Goal: Register for event/course

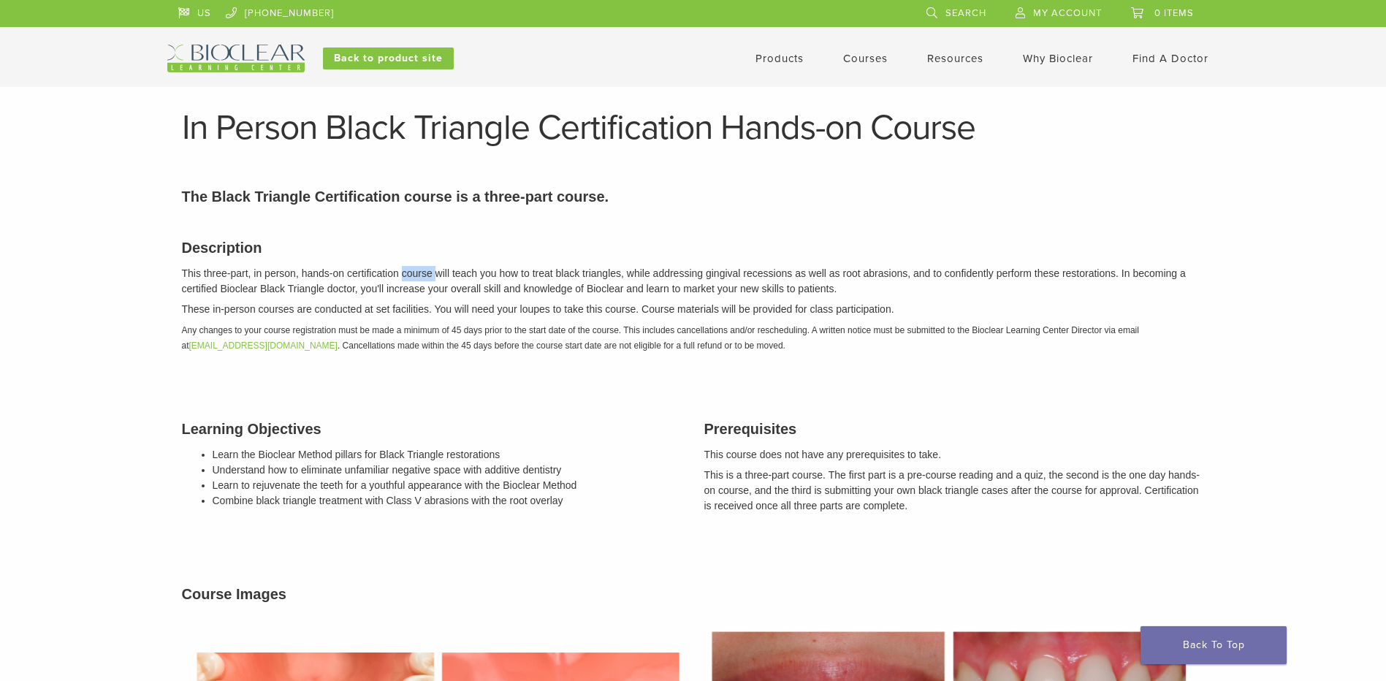
click at [412, 277] on p "This three-part, in person, hands-on certification course will teach you how to…" at bounding box center [693, 281] width 1023 height 31
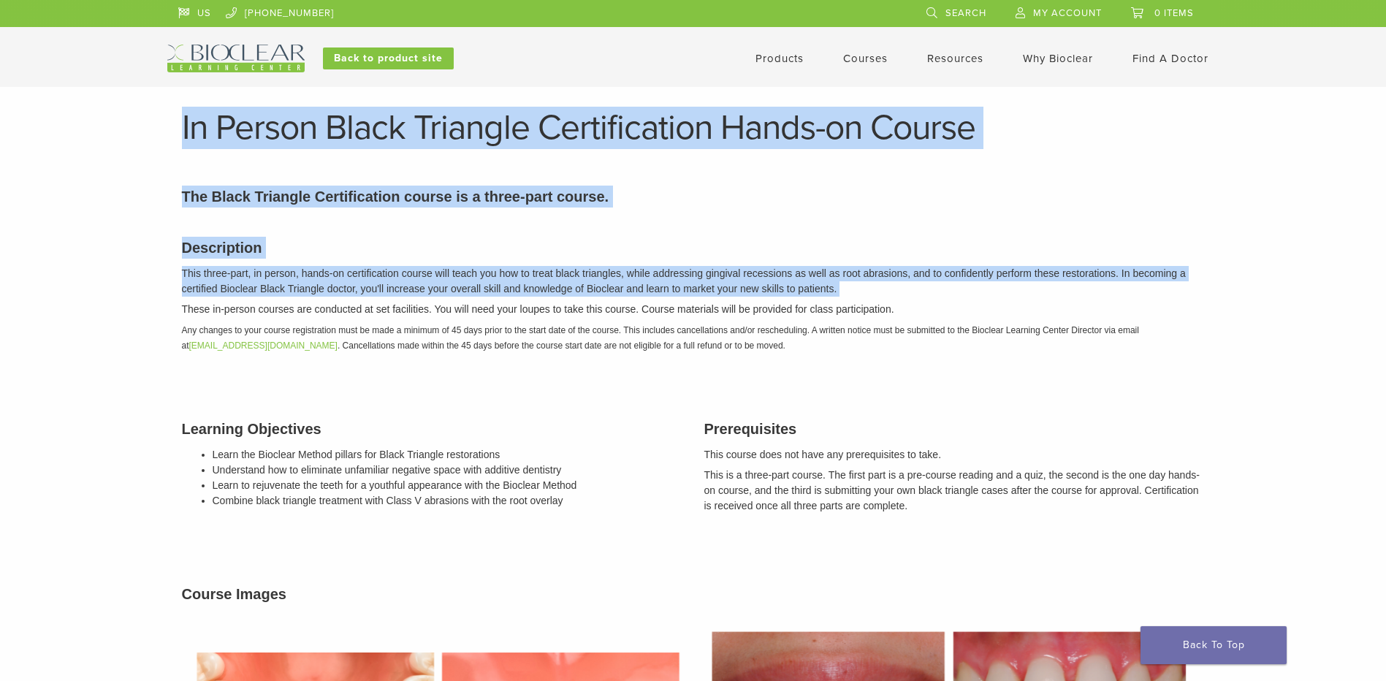
drag, startPoint x: 0, startPoint y: 0, endPoint x: 400, endPoint y: 126, distance: 419.1
click at [399, 126] on h1 "In Person Black Triangle Certification Hands-on Course" at bounding box center [693, 127] width 1023 height 35
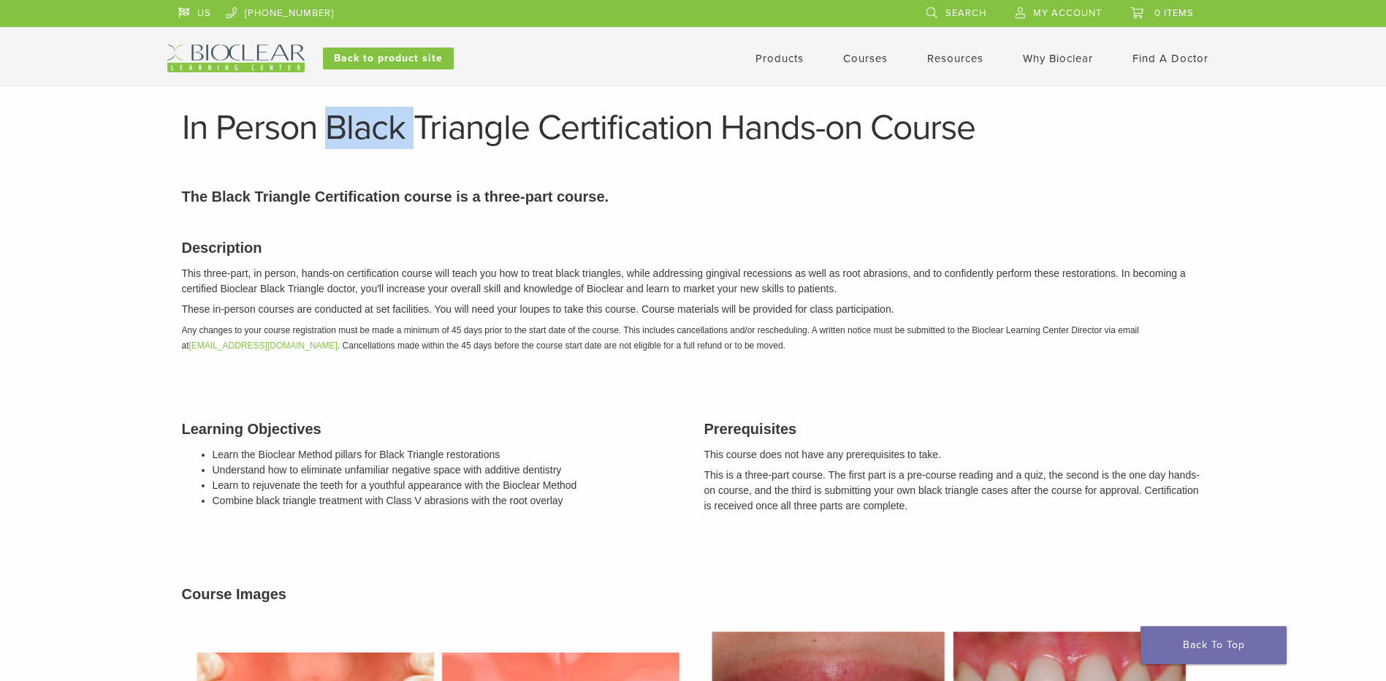
click at [398, 126] on h1 "In Person Black Triangle Certification Hands-on Course" at bounding box center [693, 127] width 1023 height 35
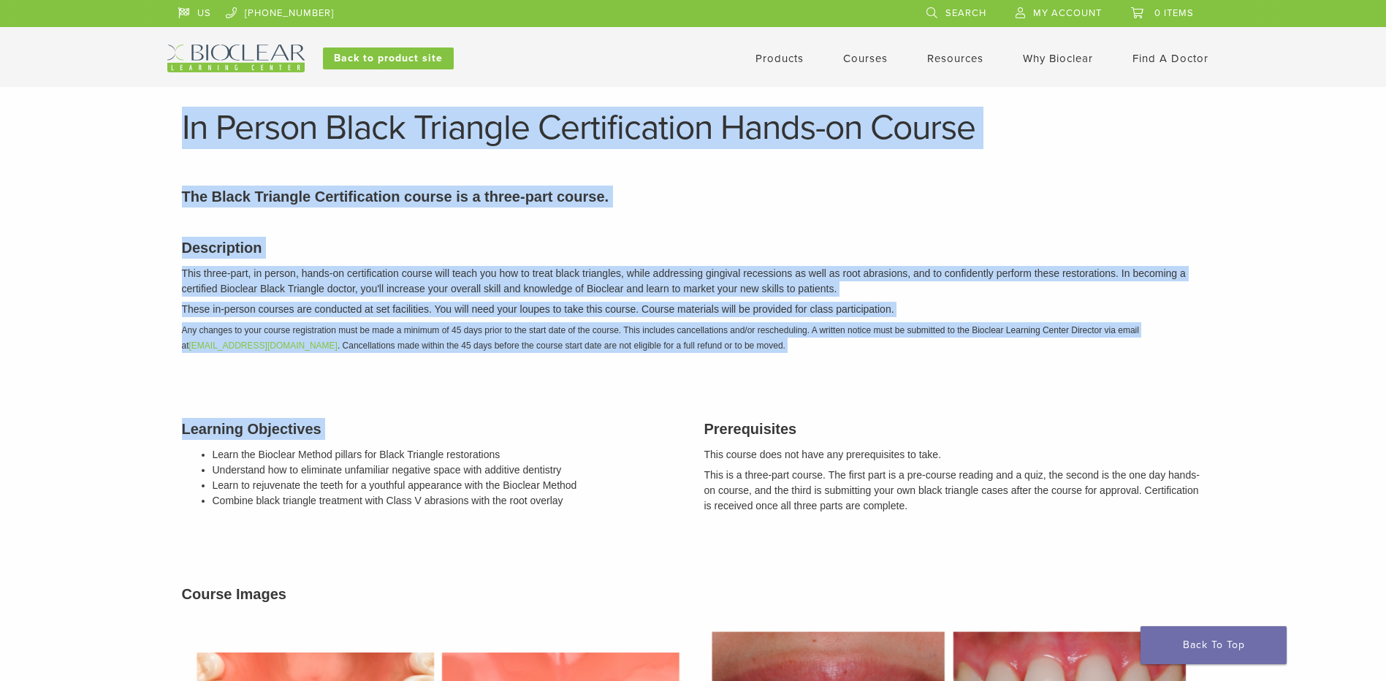
drag, startPoint x: 398, startPoint y: 126, endPoint x: 512, endPoint y: 437, distance: 331.6
drag, startPoint x: 512, startPoint y: 437, endPoint x: 508, endPoint y: 426, distance: 11.8
click at [508, 426] on h3 "Learning Objectives" at bounding box center [432, 429] width 501 height 22
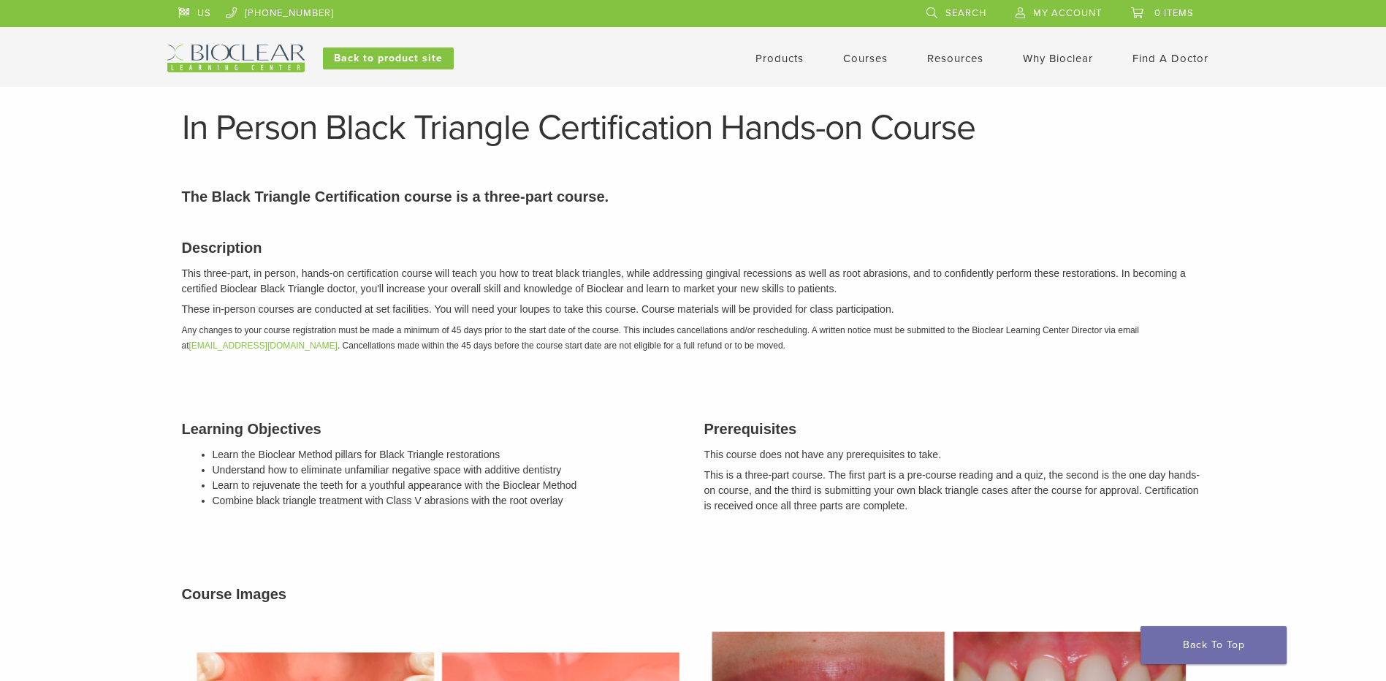
click at [508, 426] on h3 "Learning Objectives" at bounding box center [432, 429] width 501 height 22
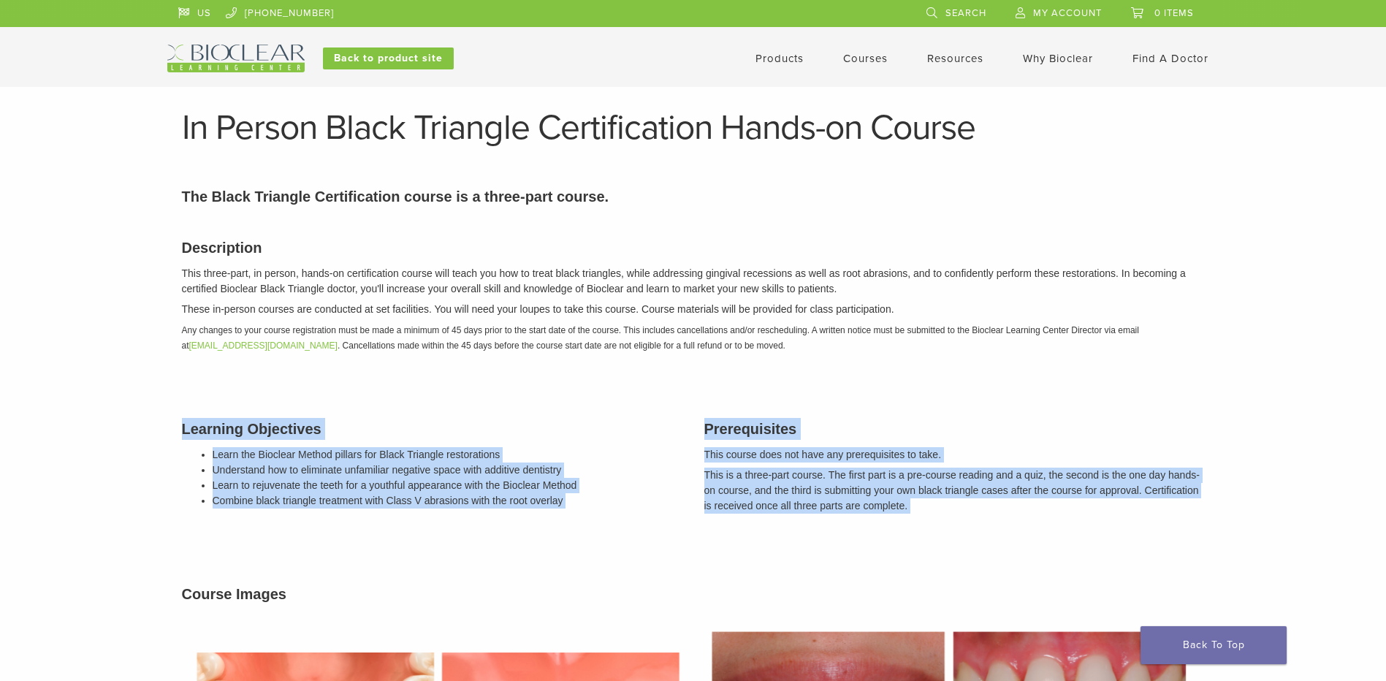
drag, startPoint x: 508, startPoint y: 426, endPoint x: 857, endPoint y: 522, distance: 362.2
click at [857, 522] on div "Description This three-part, in person, hands-on certification course will teac…" at bounding box center [693, 615] width 1045 height 793
click at [856, 522] on div "Prerequisites This course does not have any prerequisites to take. This is a th…" at bounding box center [955, 467] width 523 height 134
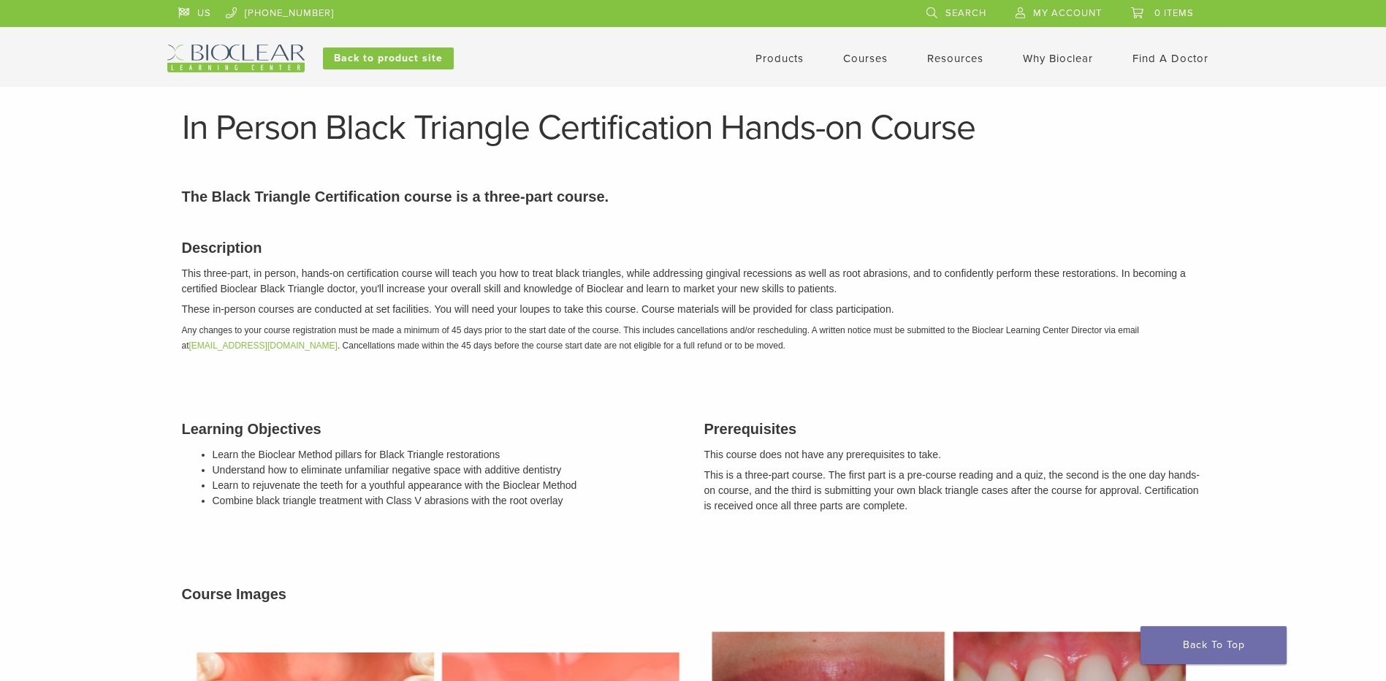
click at [841, 515] on div "Prerequisites This course does not have any prerequisites to take. This is a th…" at bounding box center [955, 467] width 523 height 134
click at [840, 513] on p "This is a three-part course. The first part is a pre-course reading and a quiz,…" at bounding box center [955, 491] width 501 height 46
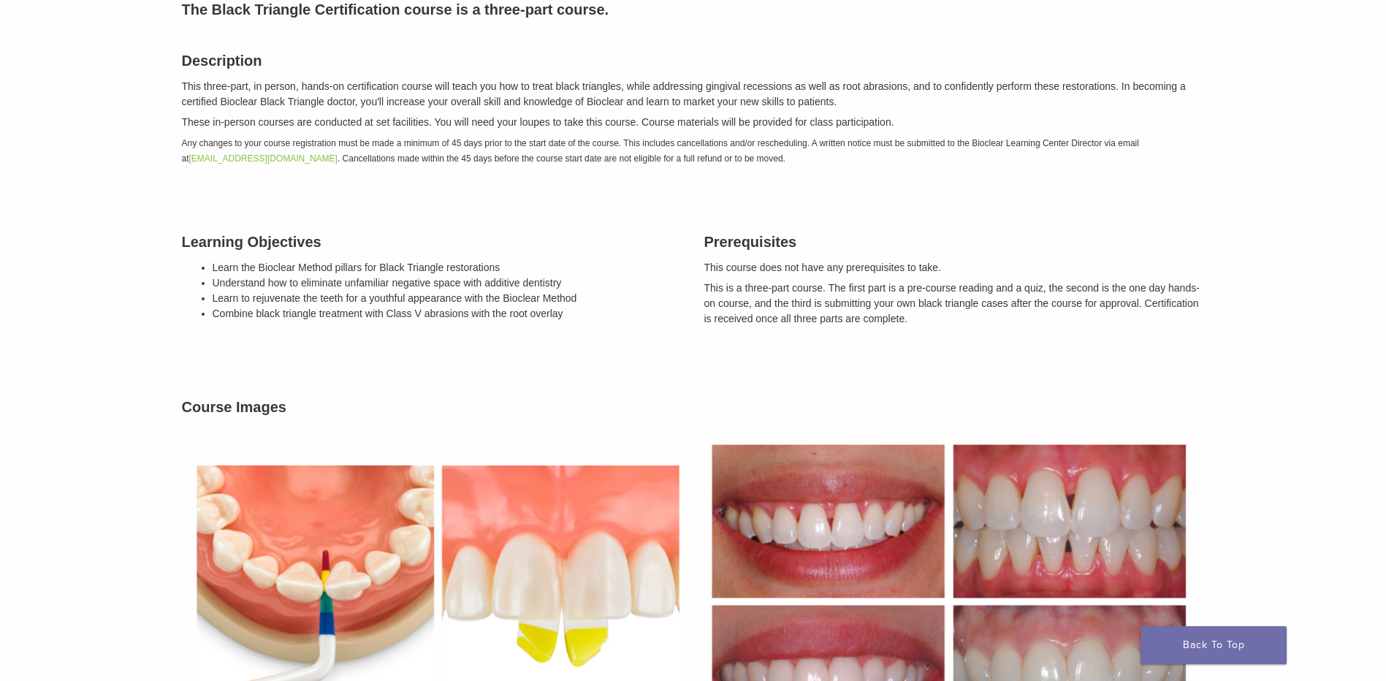
scroll to position [292, 0]
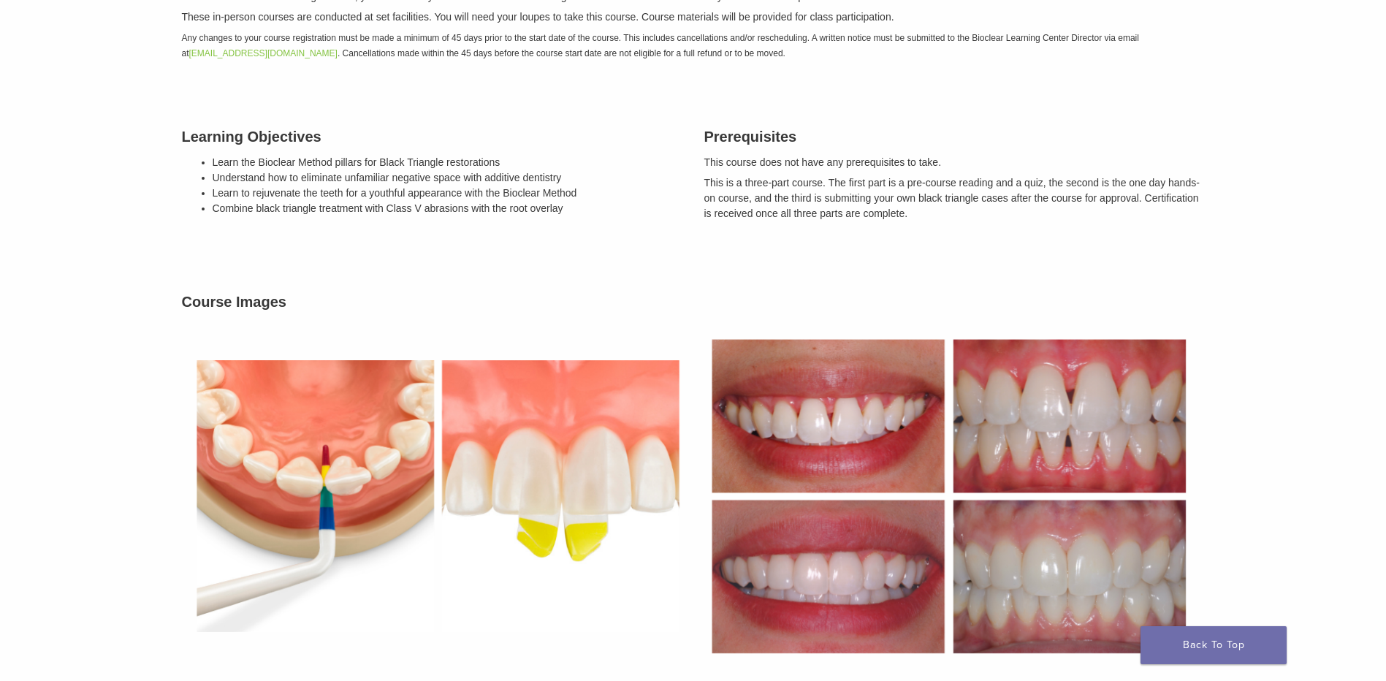
click at [566, 477] on img at bounding box center [438, 496] width 512 height 352
click at [207, 143] on h3 "Learning Objectives" at bounding box center [432, 137] width 501 height 22
click at [208, 143] on h3 "Learning Objectives" at bounding box center [432, 137] width 501 height 22
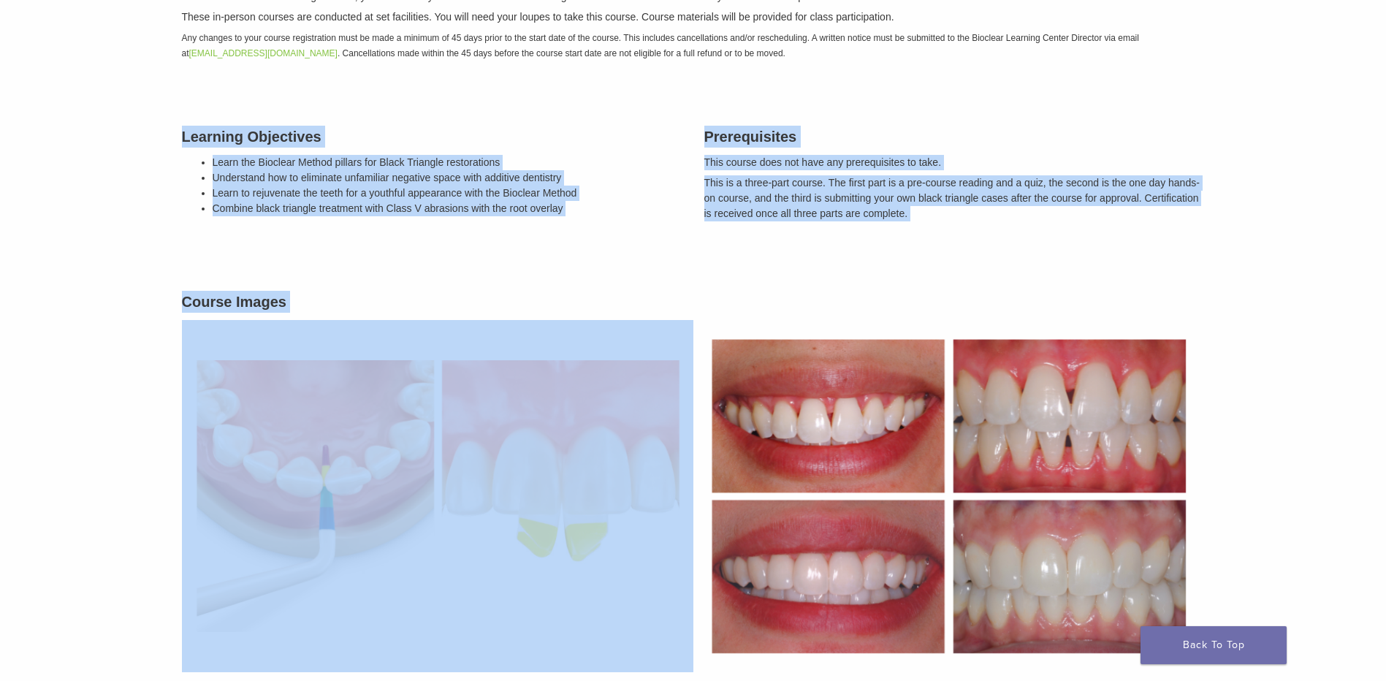
drag, startPoint x: 208, startPoint y: 143, endPoint x: 294, endPoint y: 306, distance: 184.4
click at [294, 306] on div "Description This three-part, in person, hands-on certification course will teac…" at bounding box center [693, 322] width 1045 height 793
click at [294, 306] on h3 "Course Images" at bounding box center [693, 302] width 1023 height 22
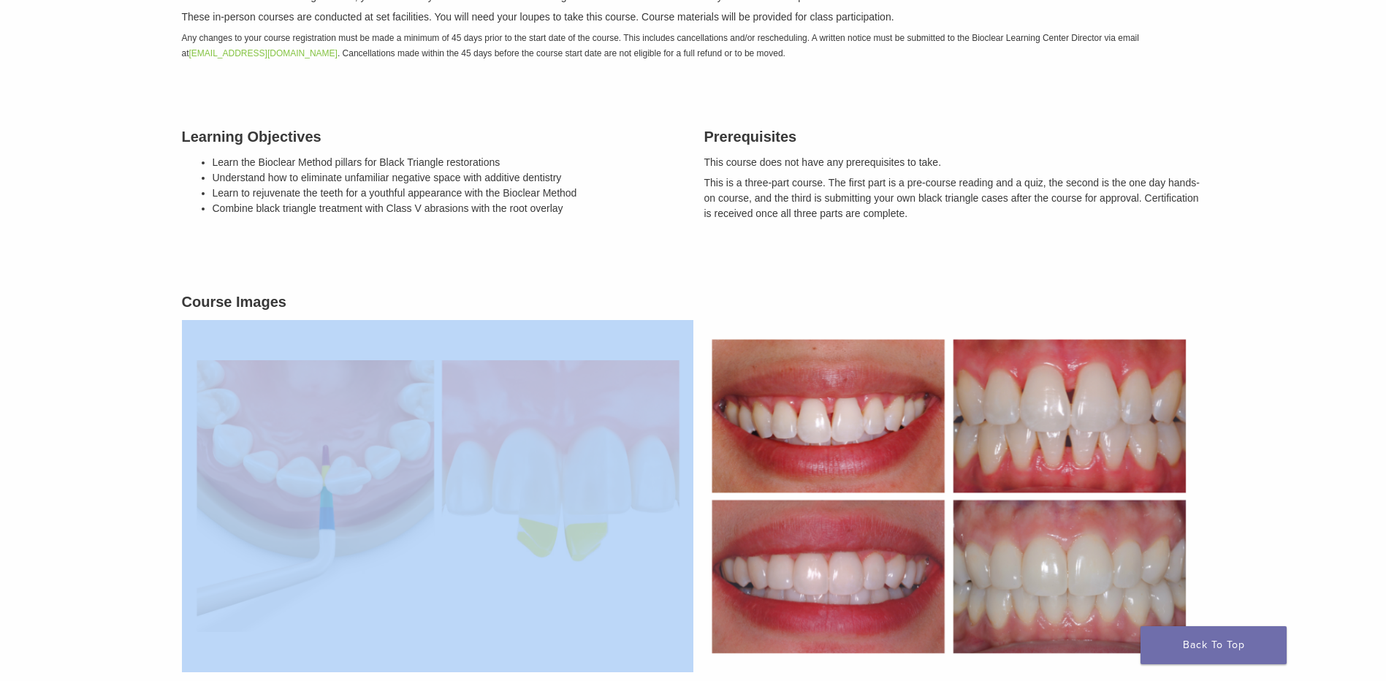
click at [294, 306] on h3 "Course Images" at bounding box center [693, 302] width 1023 height 22
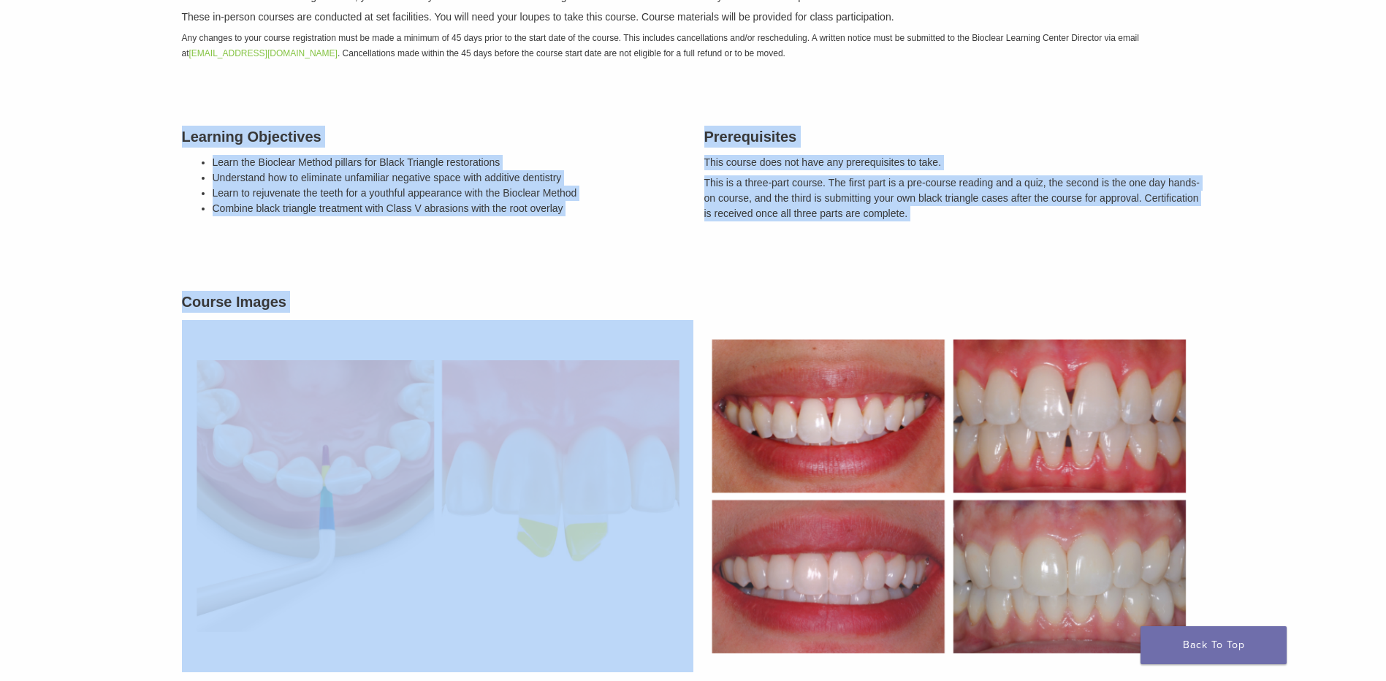
drag, startPoint x: 294, startPoint y: 306, endPoint x: 208, endPoint y: 134, distance: 192.5
click at [208, 134] on div "Description This three-part, in person, hands-on certification course will teac…" at bounding box center [693, 322] width 1045 height 793
click at [208, 132] on h3 "Learning Objectives" at bounding box center [432, 137] width 501 height 22
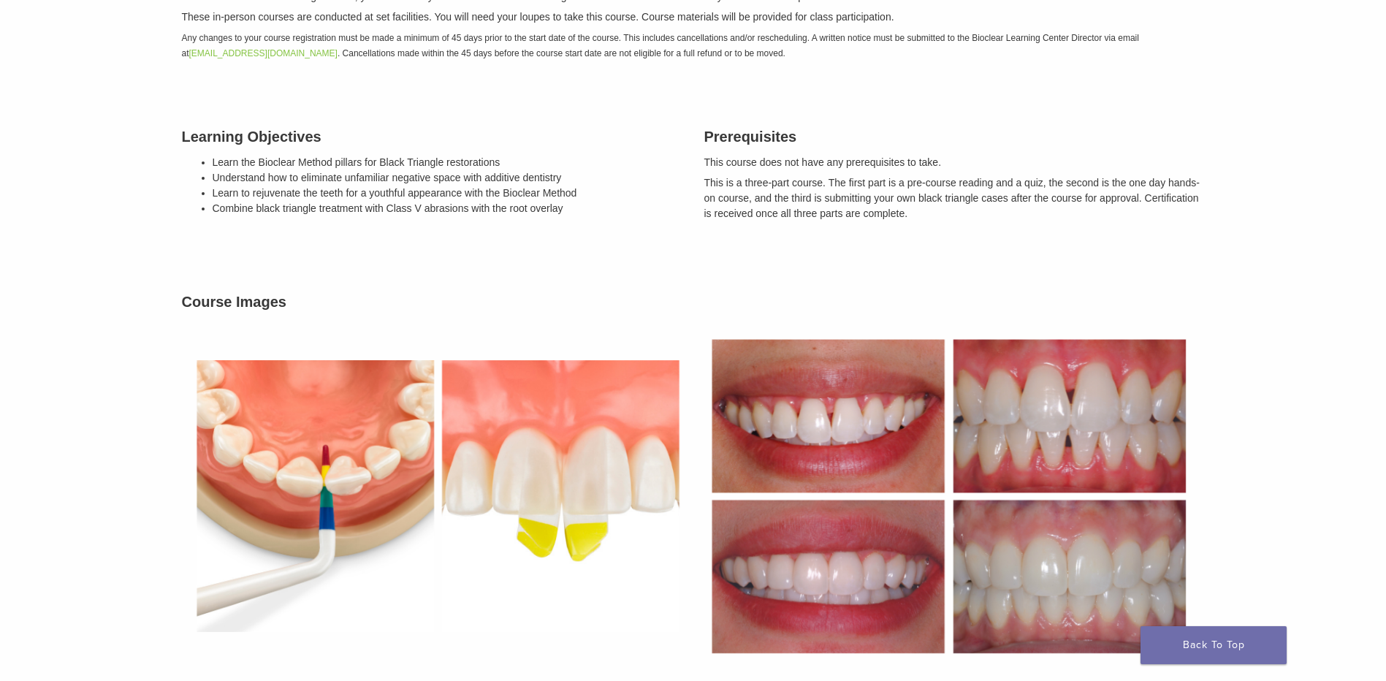
scroll to position [0, 0]
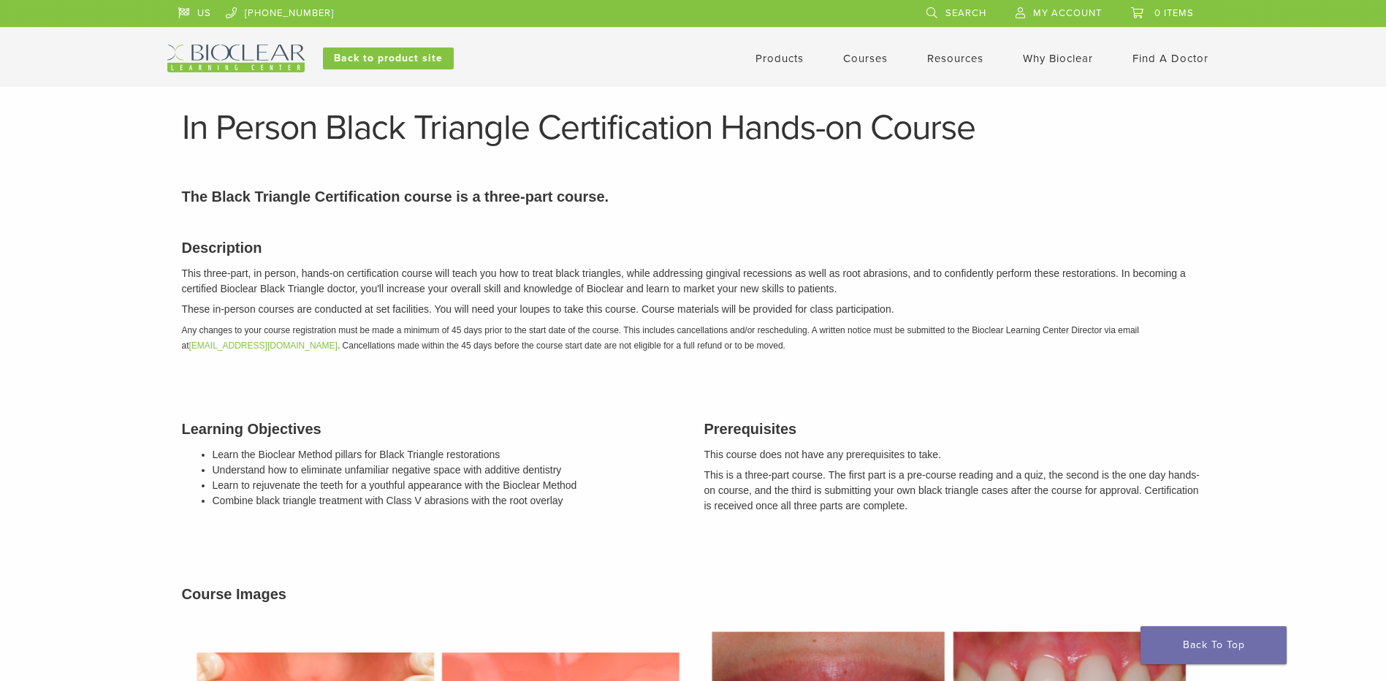
click at [876, 59] on link "Courses" at bounding box center [865, 58] width 45 height 13
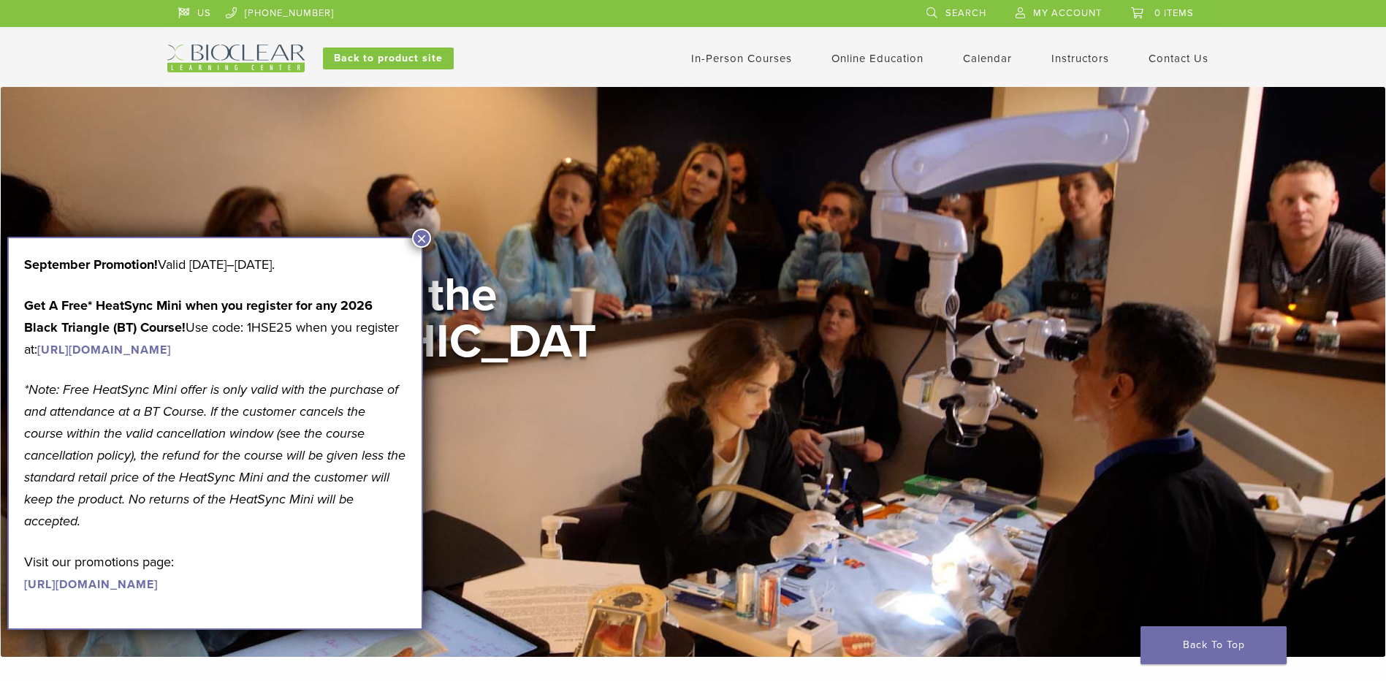
click at [164, 314] on p "Get A Free* HeatSync Mini when you register for any 2026 Black Triangle (BT) Co…" at bounding box center [215, 328] width 382 height 66
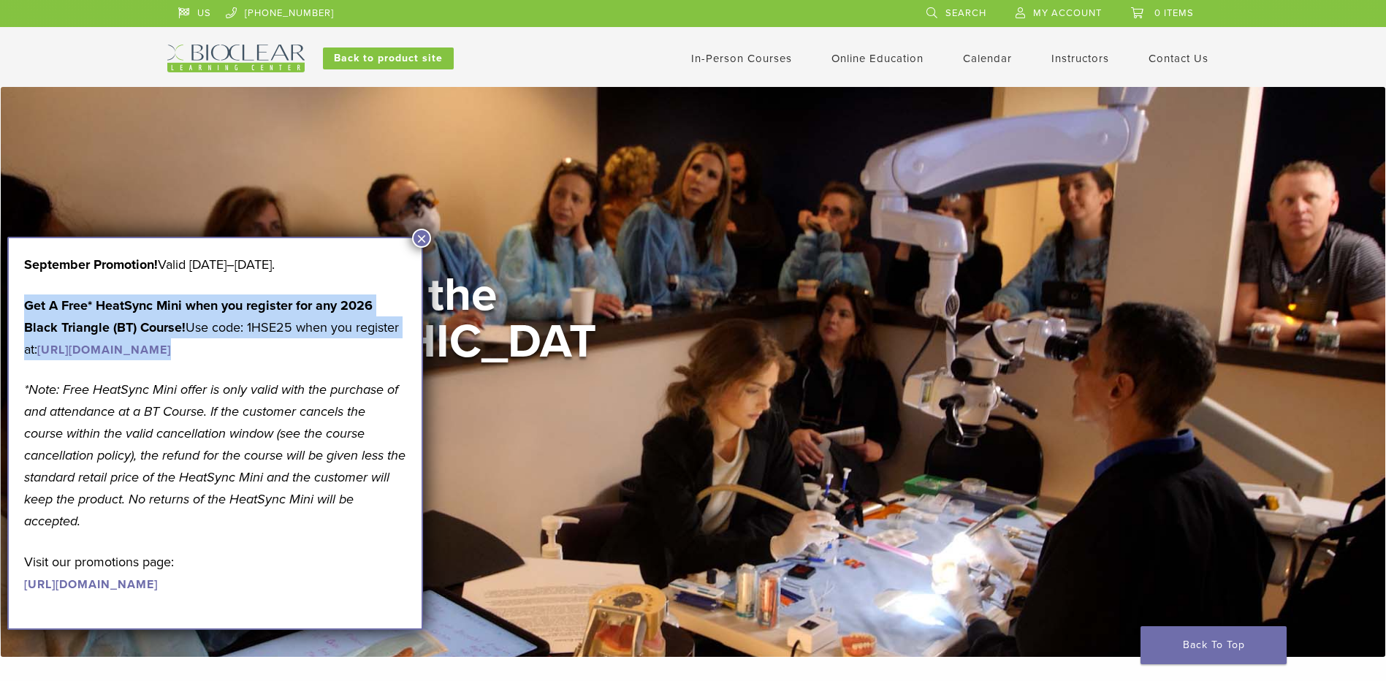
click at [164, 314] on p "Get A Free* HeatSync Mini when you register for any 2026 Black Triangle (BT) Co…" at bounding box center [215, 328] width 382 height 66
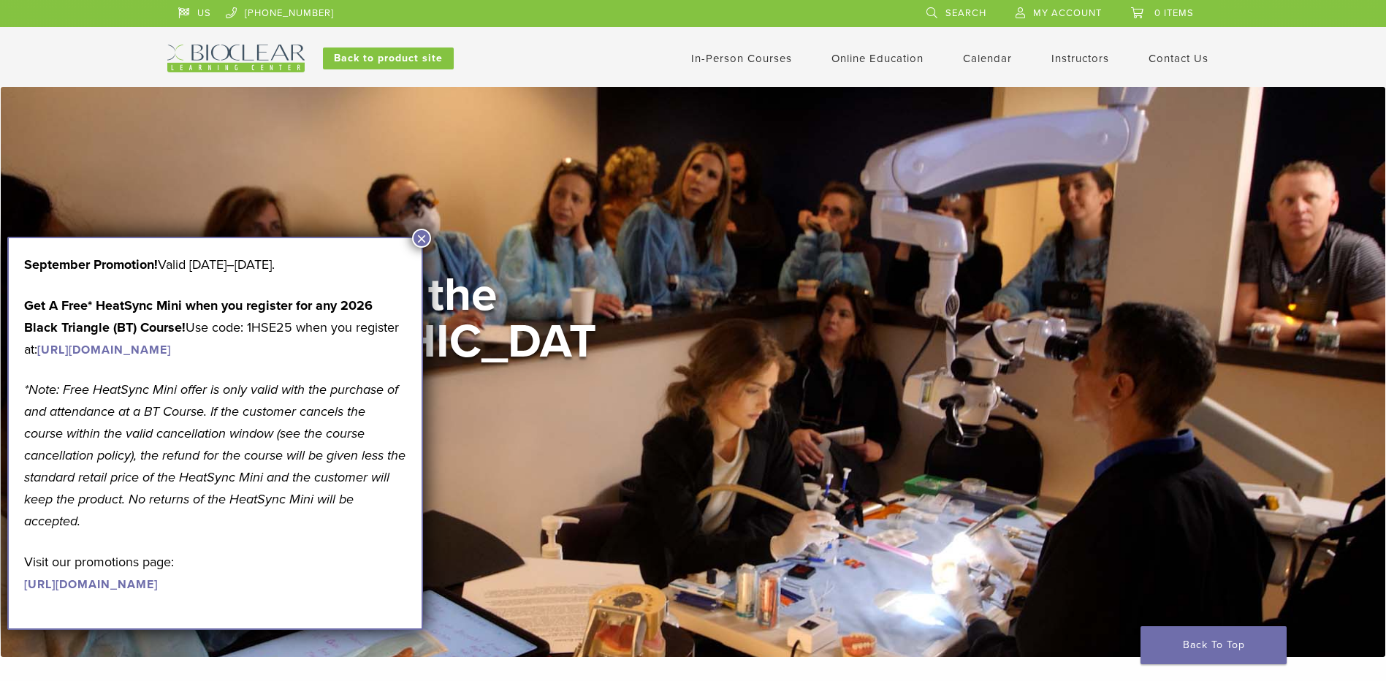
click at [530, 60] on div "In-Person Courses Online Education Interactive Self Guided Calendar Instructors…" at bounding box center [837, 59] width 788 height 28
click at [530, 59] on div "In-Person Courses Online Education Interactive Self Guided Calendar Instructors…" at bounding box center [837, 59] width 788 height 28
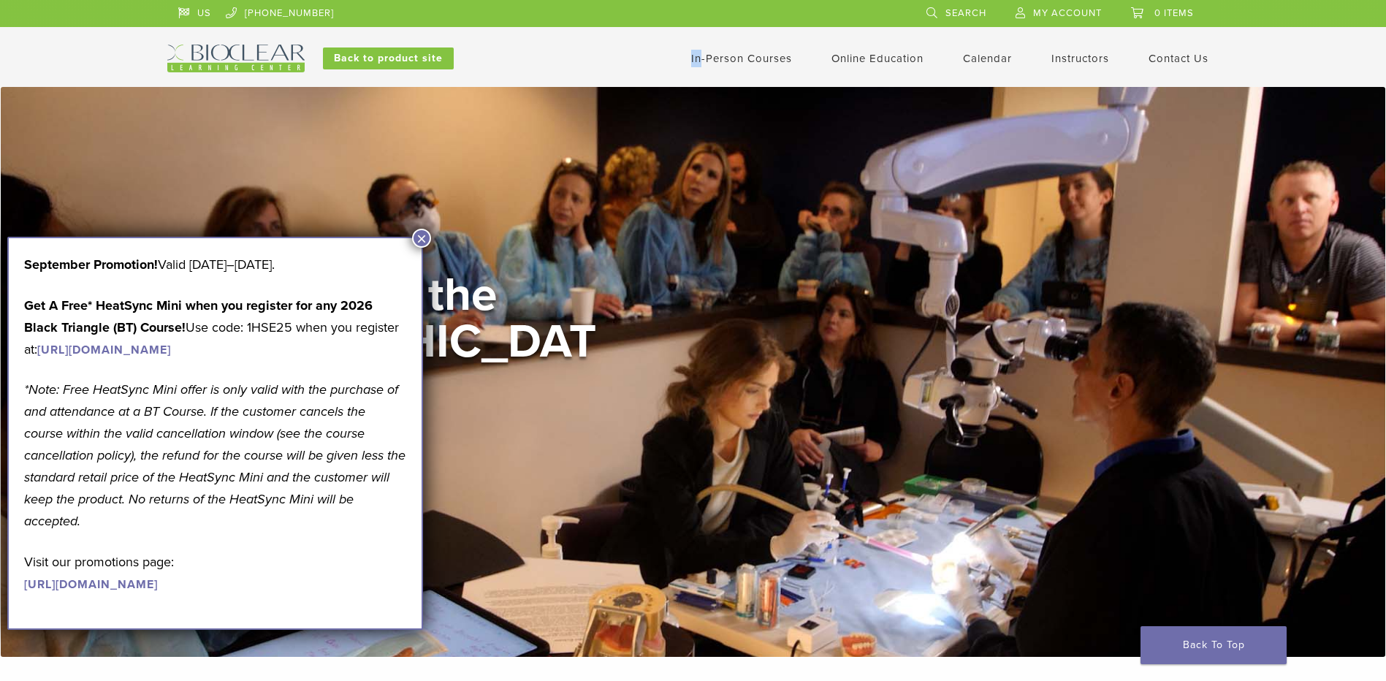
click at [530, 59] on div "In-Person Courses Online Education Interactive Self Guided Calendar Instructors…" at bounding box center [837, 59] width 788 height 28
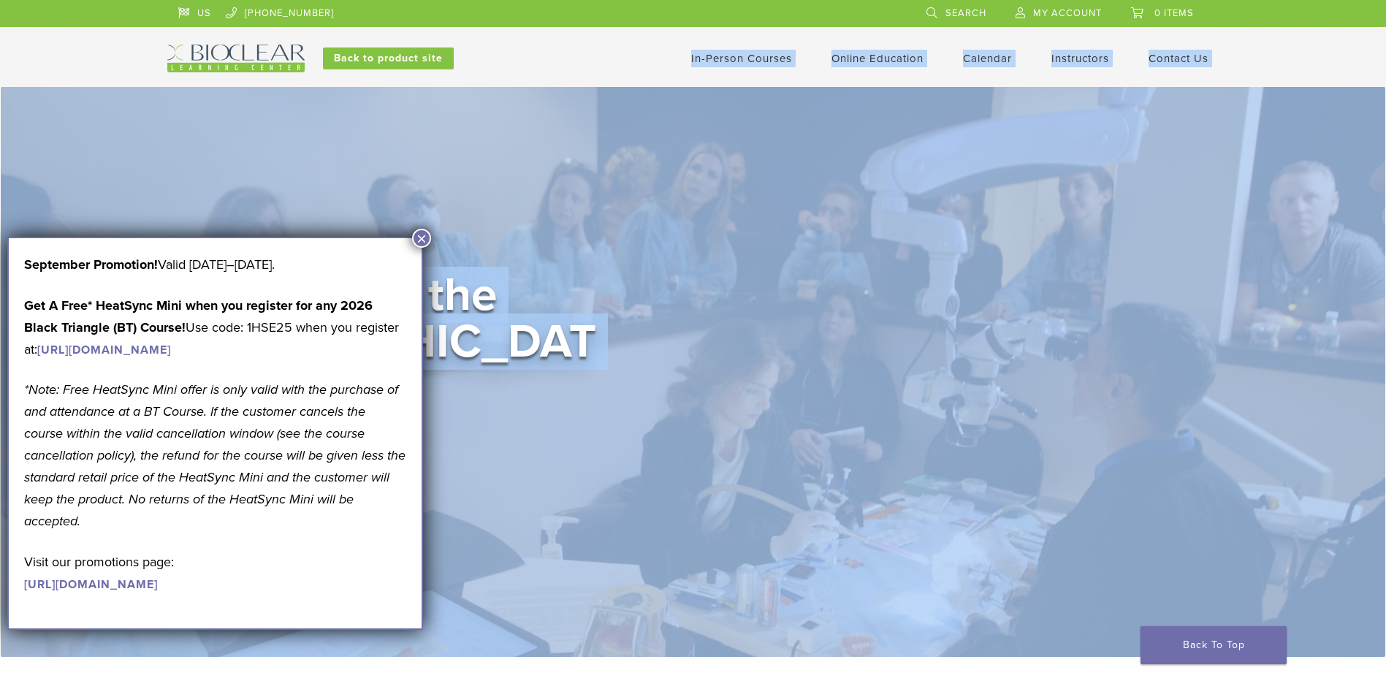
drag, startPoint x: 530, startPoint y: 59, endPoint x: 623, endPoint y: 455, distance: 406.8
click at [538, 50] on div "In-Person Courses Online Education Interactive Self Guided Calendar Instructors…" at bounding box center [837, 59] width 788 height 28
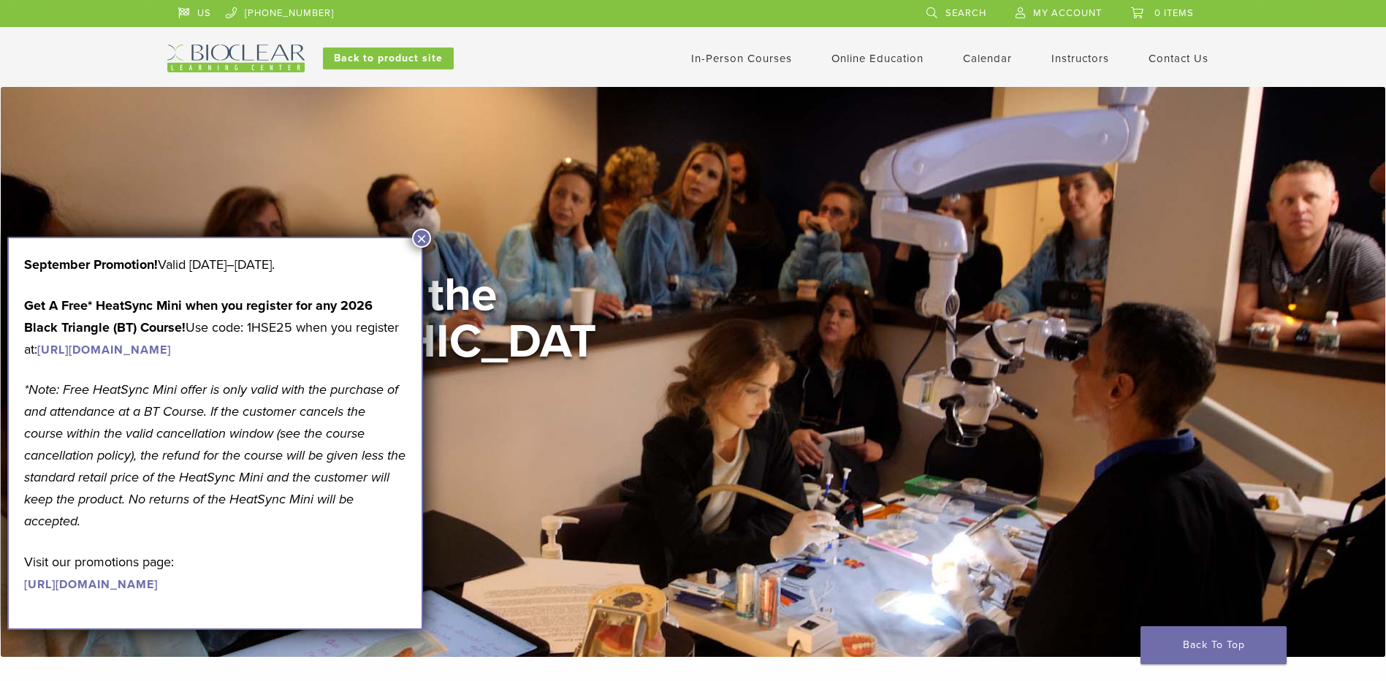
click at [986, 58] on link "Calendar" at bounding box center [987, 58] width 49 height 13
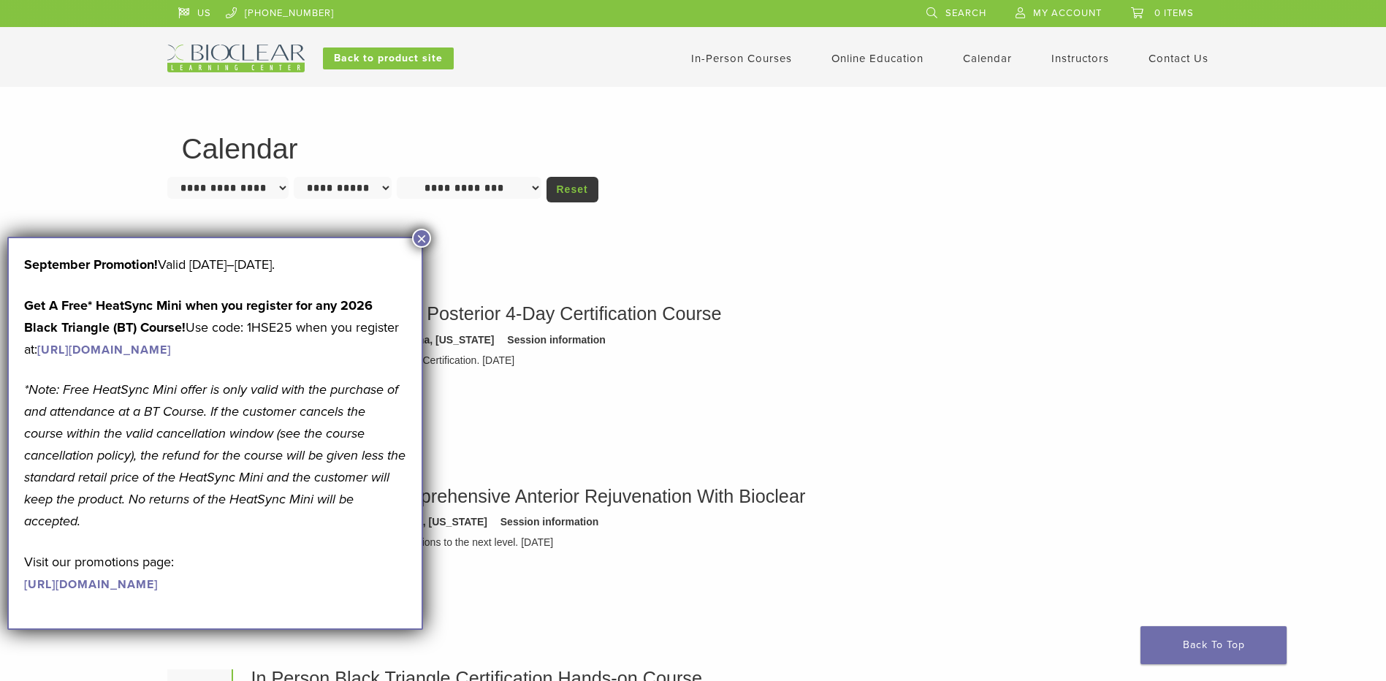
click at [421, 231] on button "×" at bounding box center [421, 238] width 19 height 19
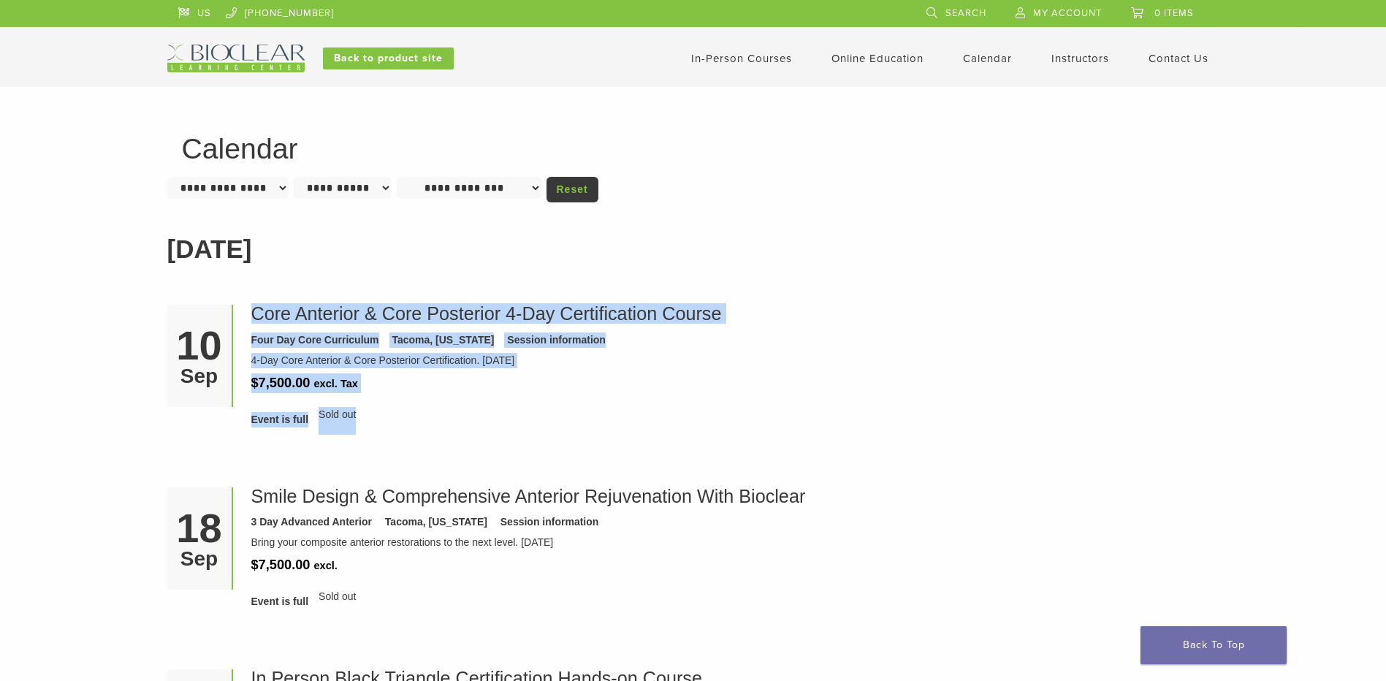
drag, startPoint x: 390, startPoint y: 434, endPoint x: 104, endPoint y: 312, distance: 311.4
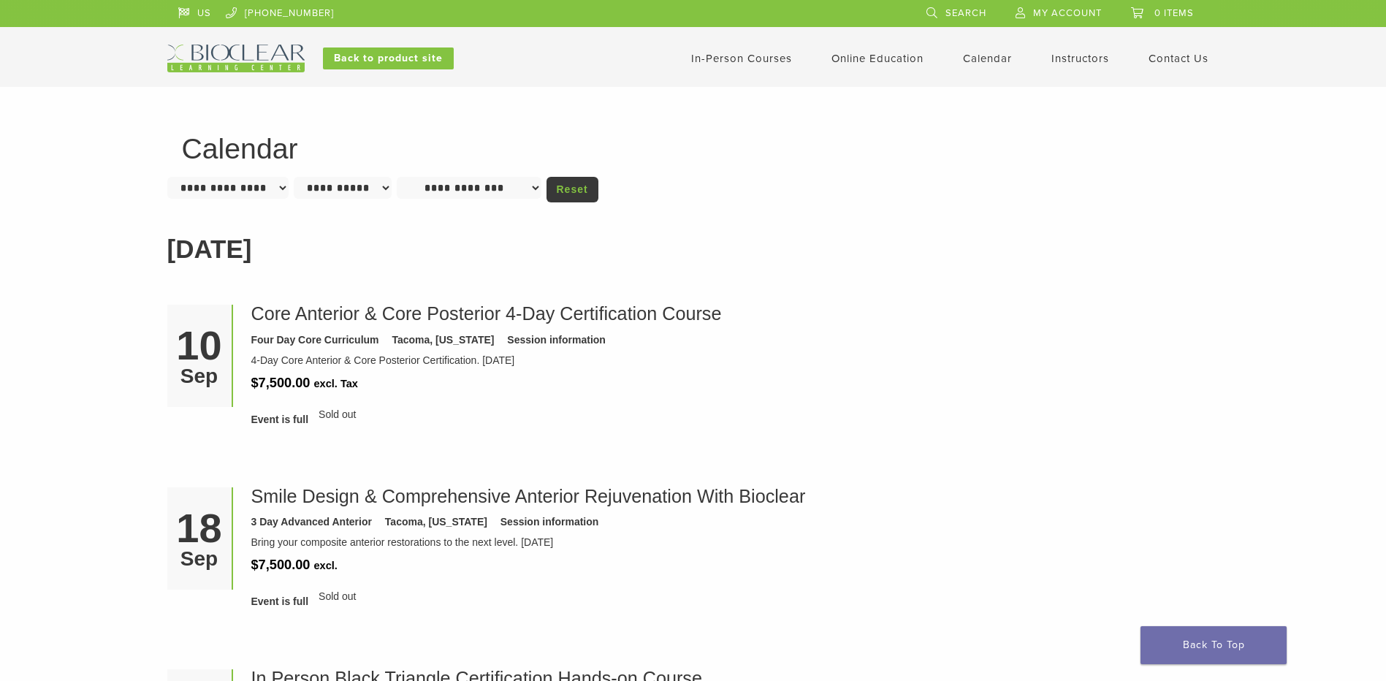
click at [216, 251] on h2 "September 2025" at bounding box center [693, 249] width 1052 height 39
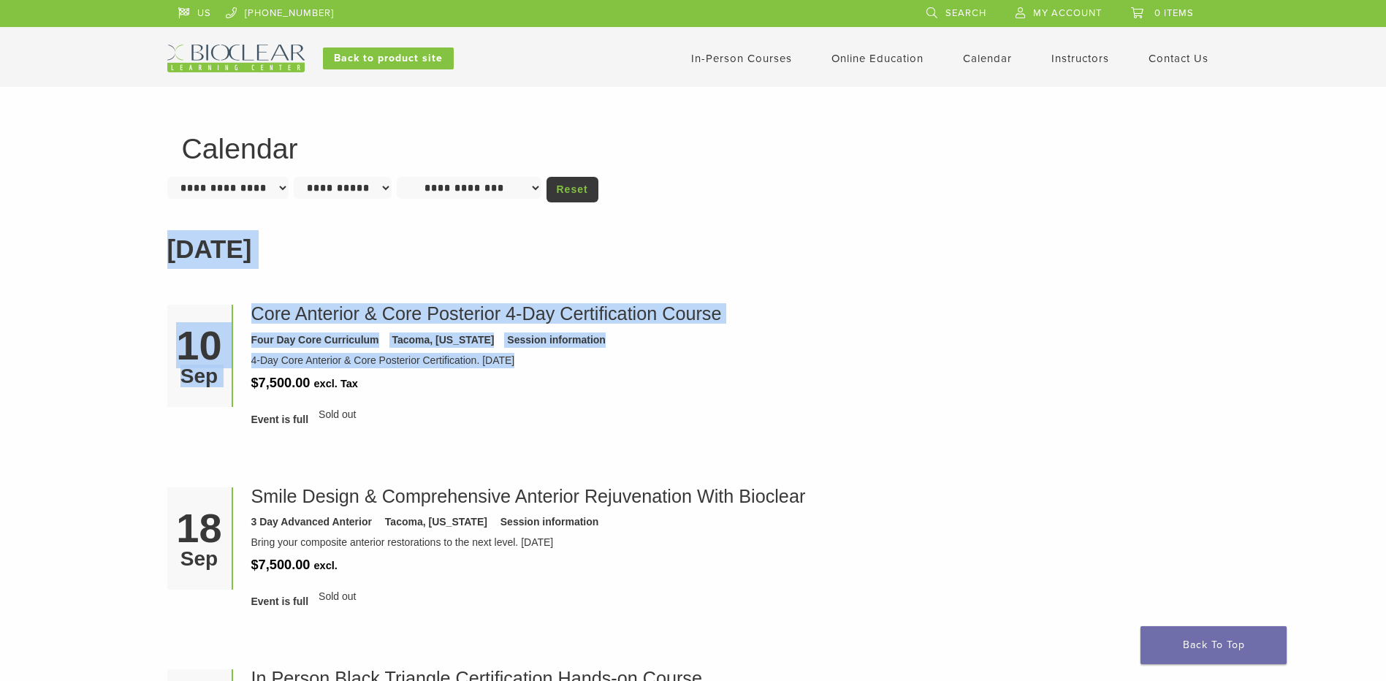
drag, startPoint x: 216, startPoint y: 251, endPoint x: 312, endPoint y: 372, distance: 154.5
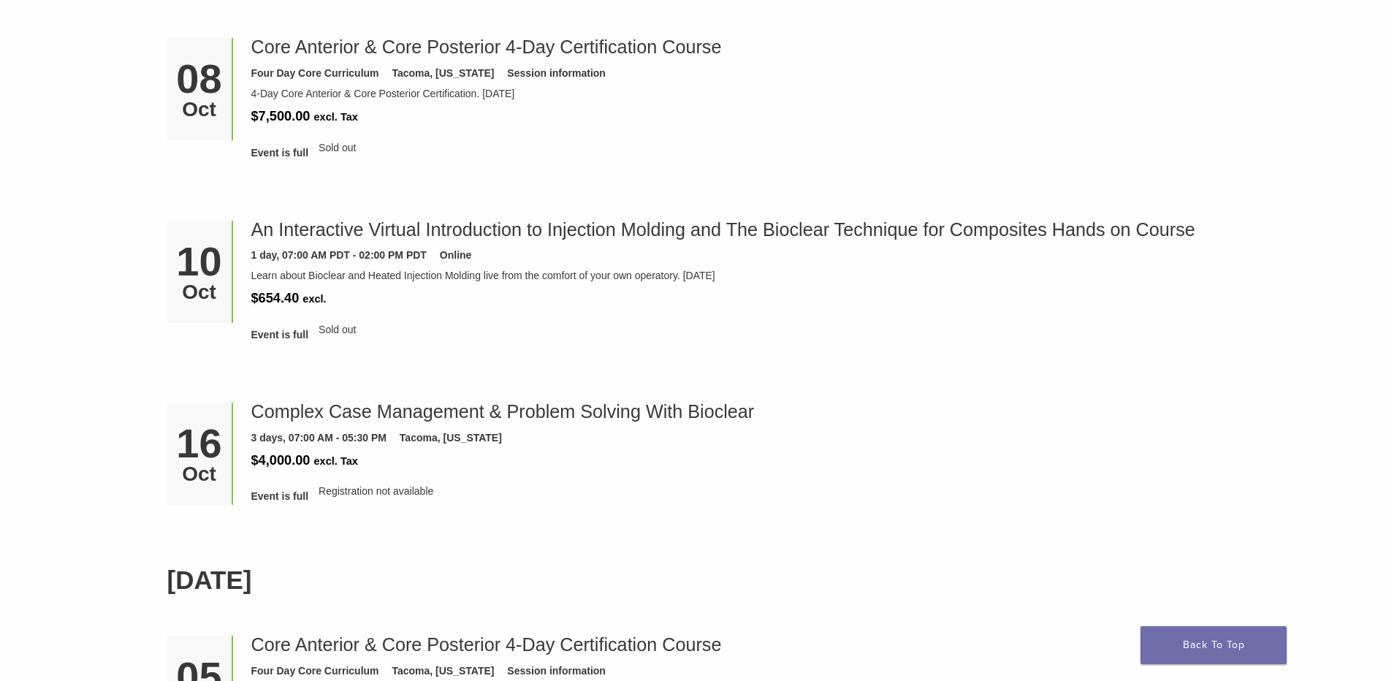
scroll to position [1096, 0]
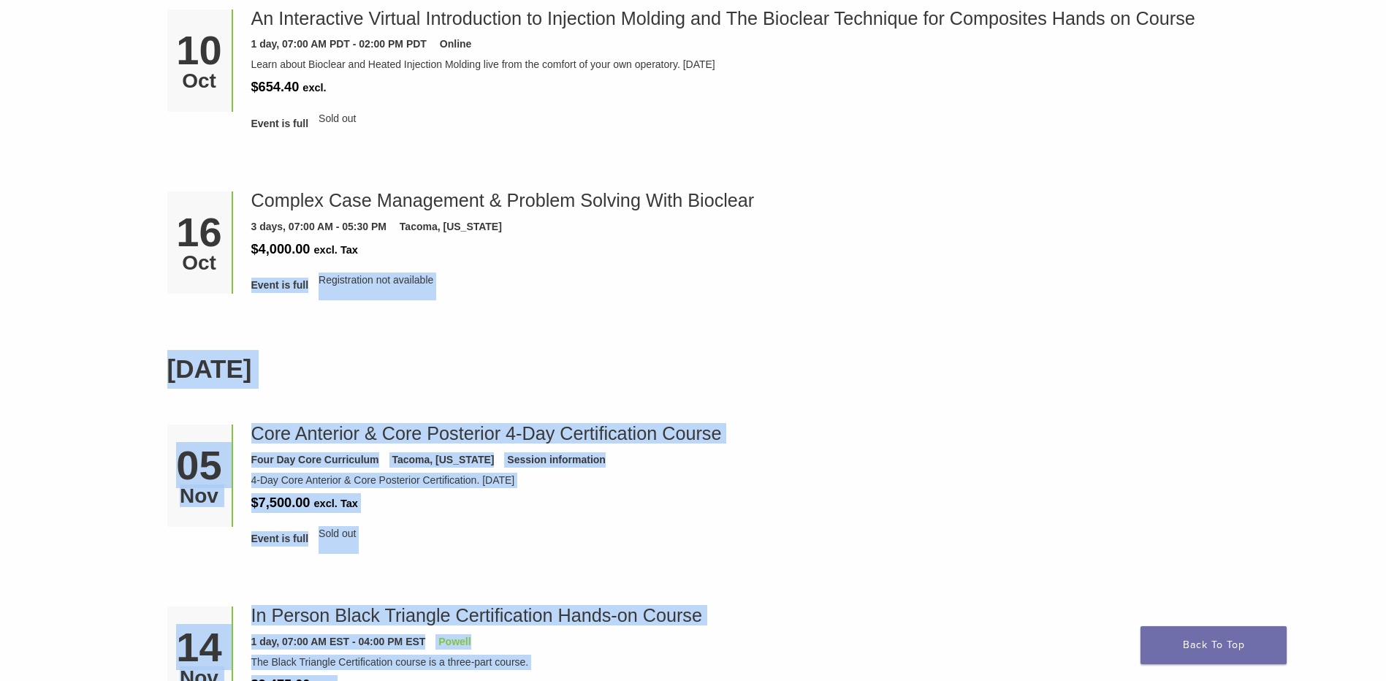
drag, startPoint x: 110, startPoint y: 276, endPoint x: 536, endPoint y: 673, distance: 581.7
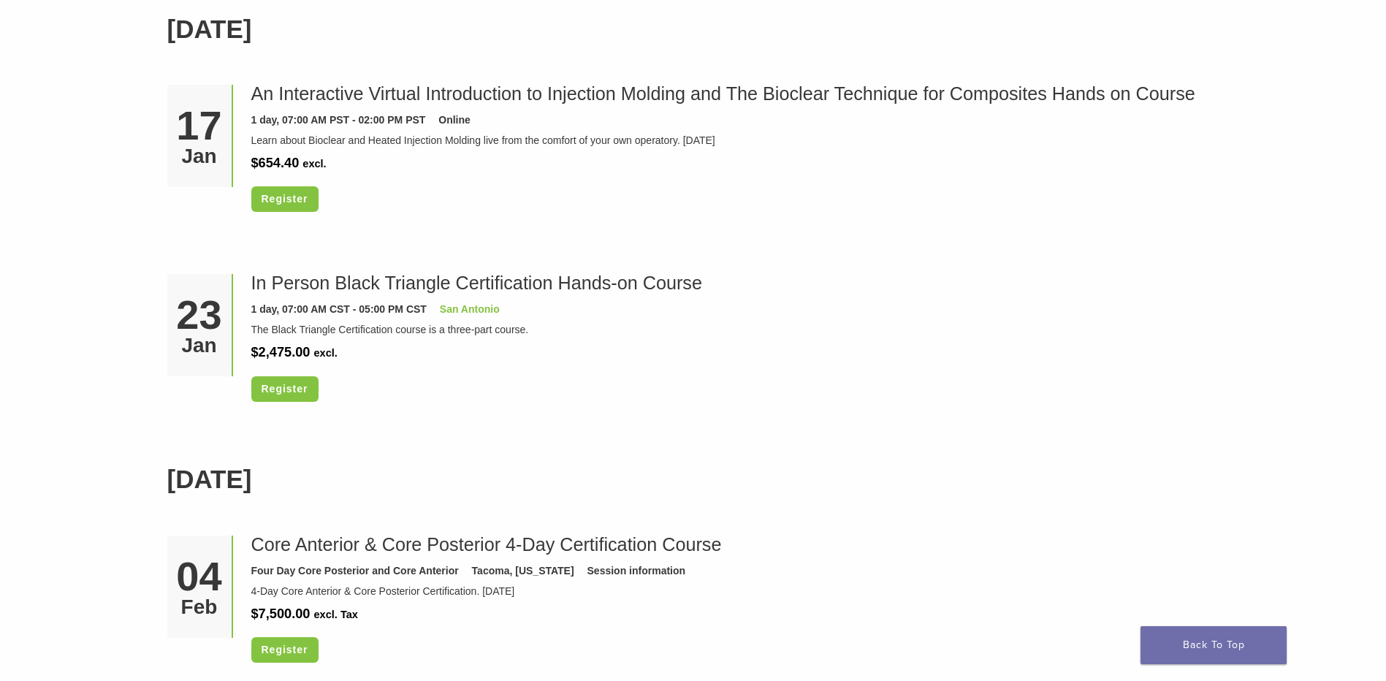
scroll to position [2309, 0]
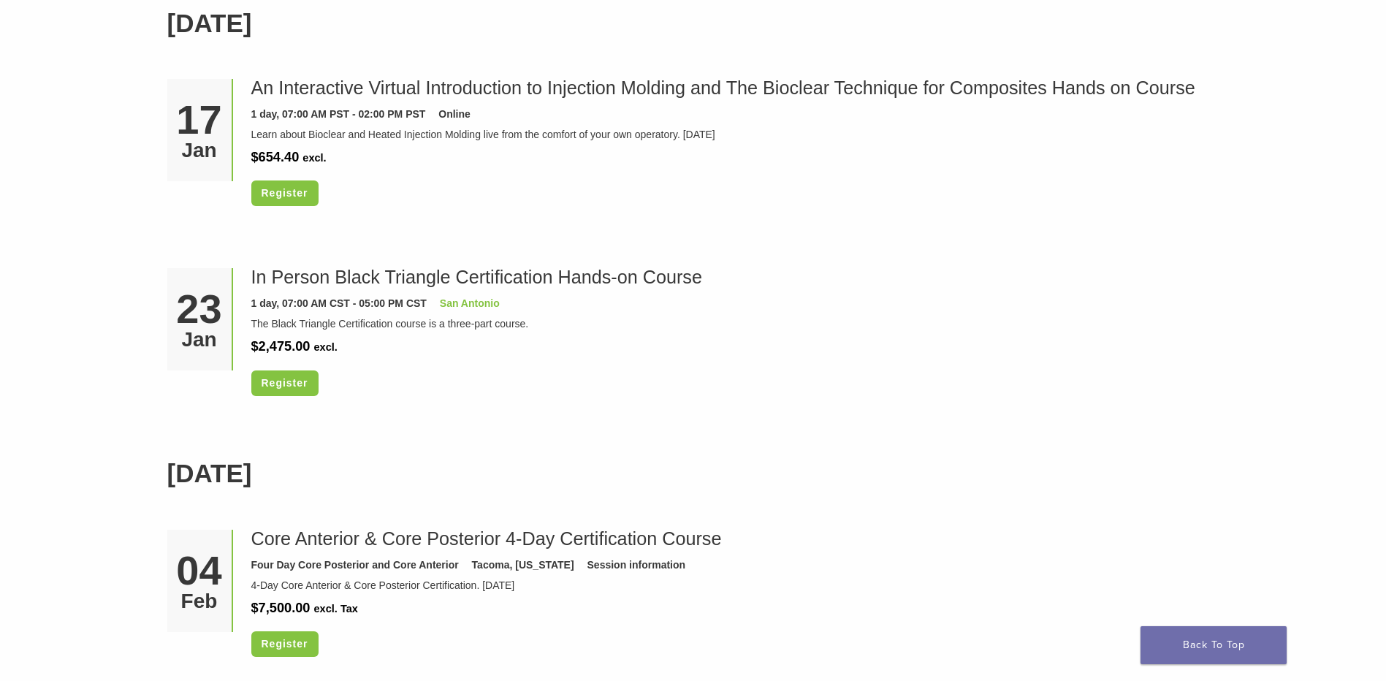
click at [292, 470] on h2 "February 2026" at bounding box center [693, 474] width 1052 height 39
drag, startPoint x: 292, startPoint y: 470, endPoint x: 205, endPoint y: 471, distance: 87.7
click at [205, 471] on h2 "February 2026" at bounding box center [693, 474] width 1052 height 39
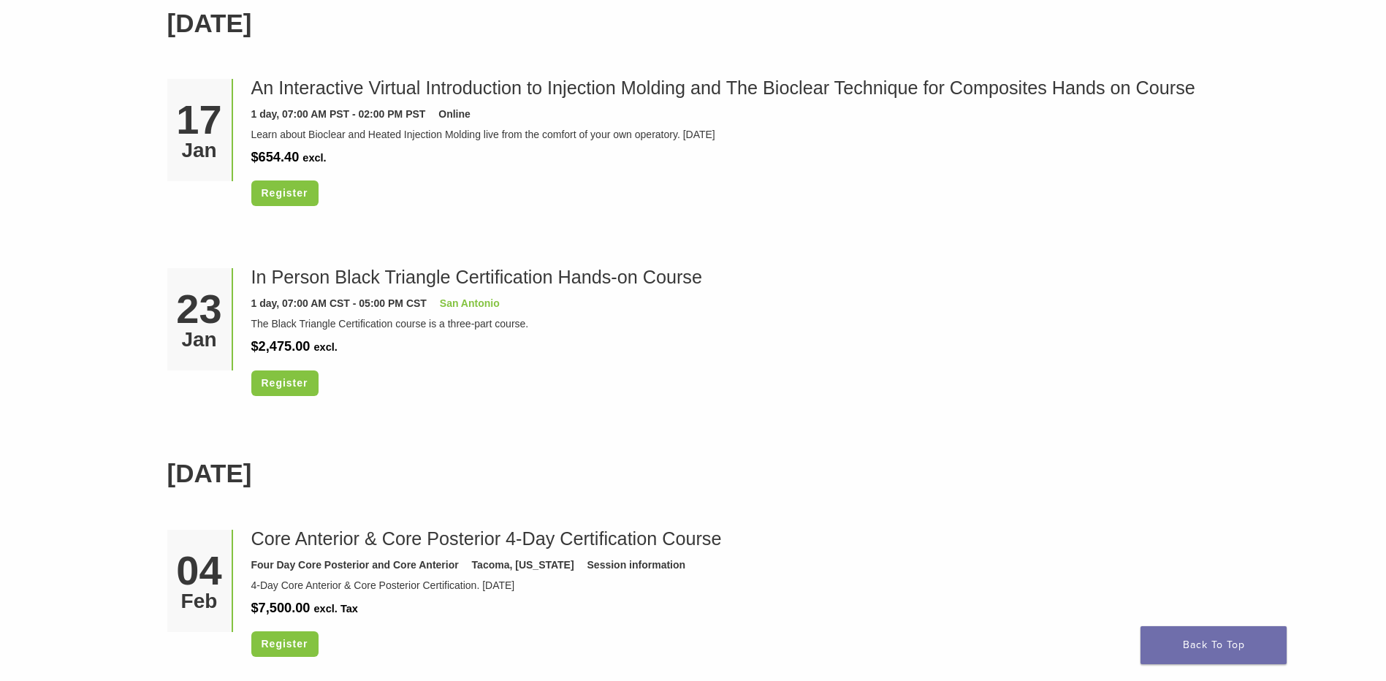
click at [205, 471] on h2 "February 2026" at bounding box center [693, 474] width 1052 height 39
drag, startPoint x: 205, startPoint y: 471, endPoint x: 178, endPoint y: 474, distance: 27.3
click at [178, 474] on h2 "February 2026" at bounding box center [693, 474] width 1052 height 39
click at [289, 531] on link "Core Anterior & Core Posterior 4-Day Certification Course" at bounding box center [486, 538] width 471 height 20
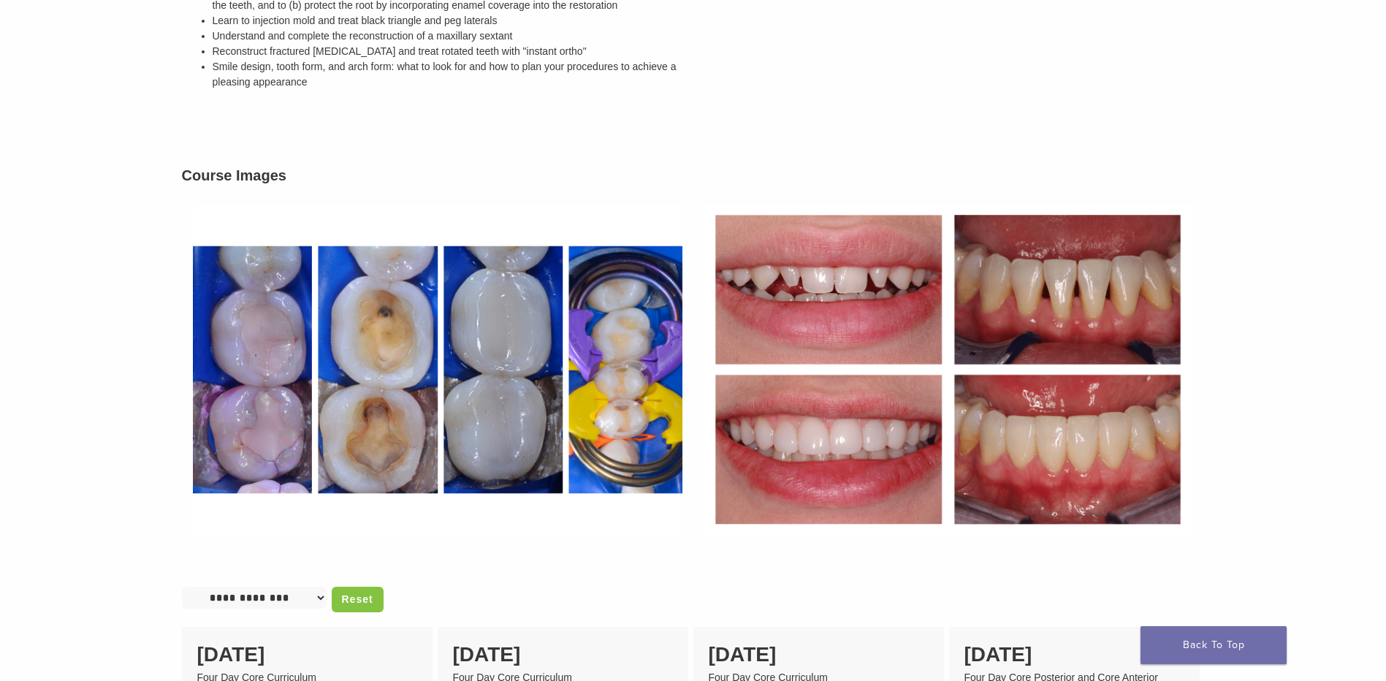
scroll to position [731, 0]
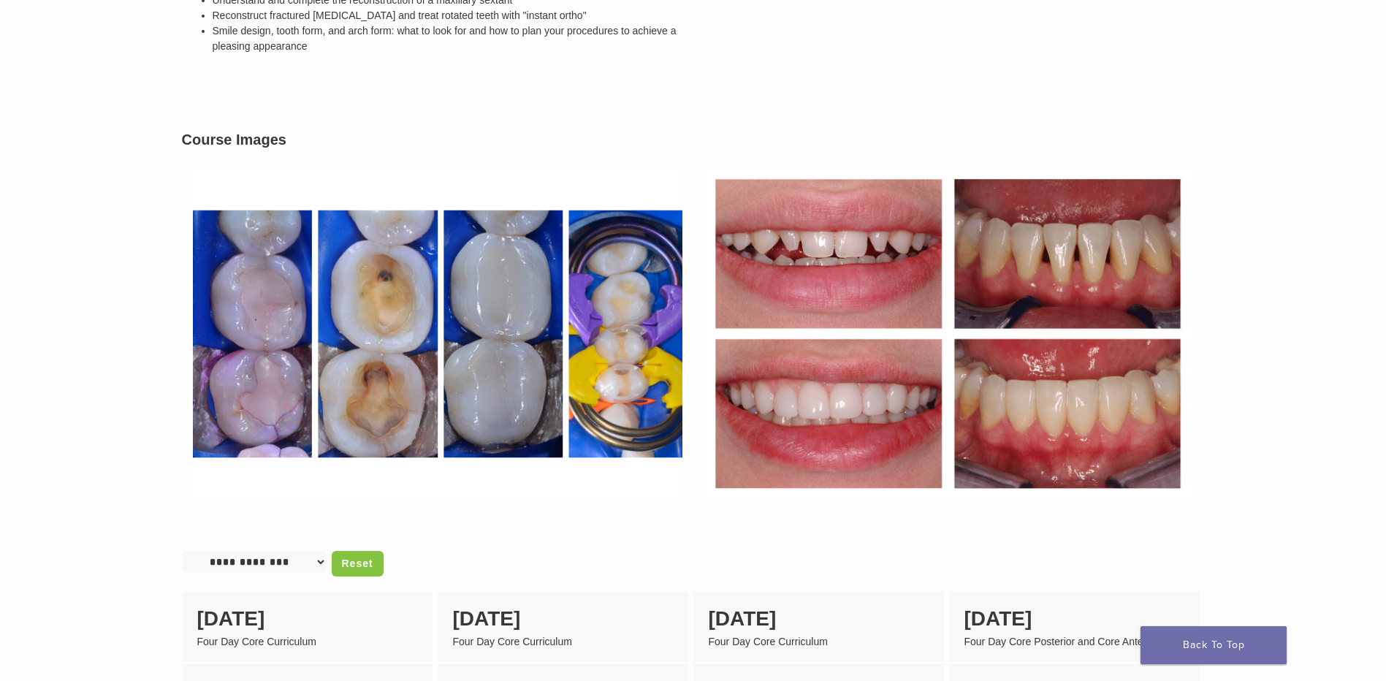
click at [370, 315] on img at bounding box center [438, 334] width 512 height 352
